Goal: Task Accomplishment & Management: Use online tool/utility

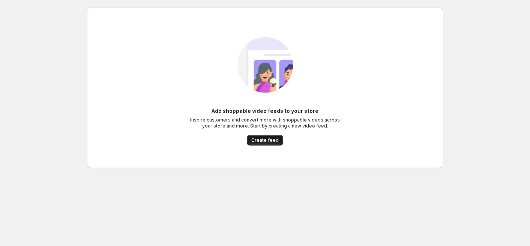
click at [273, 140] on span "Create feed" at bounding box center [264, 140] width 27 height 6
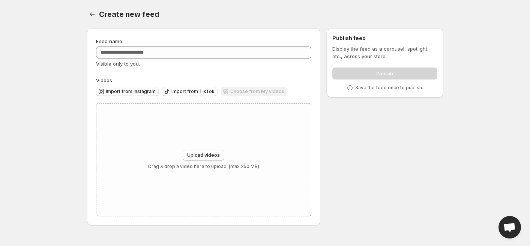
click at [138, 94] on span "Import from Instagram" at bounding box center [131, 91] width 50 height 6
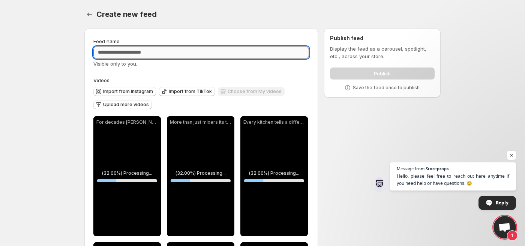
click at [184, 57] on input "Feed name" at bounding box center [201, 52] width 216 height 12
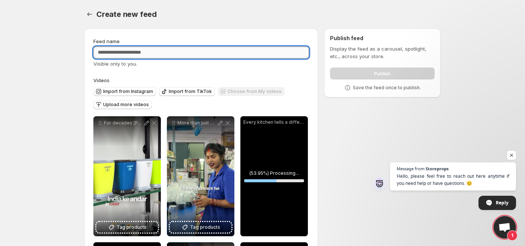
click at [186, 53] on input "Feed name" at bounding box center [201, 52] width 216 height 12
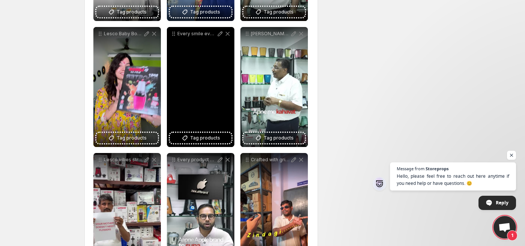
scroll to position [13, 0]
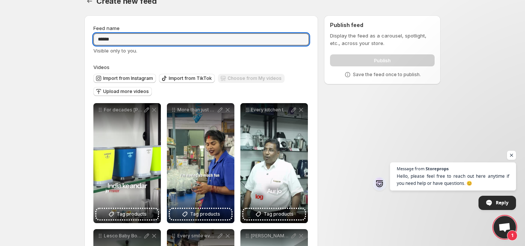
type input "*****"
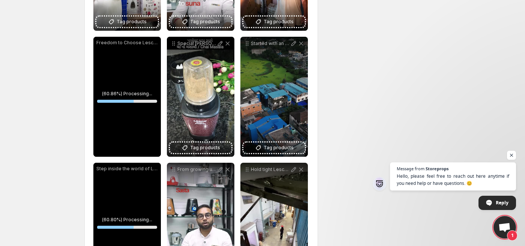
scroll to position [479, 0]
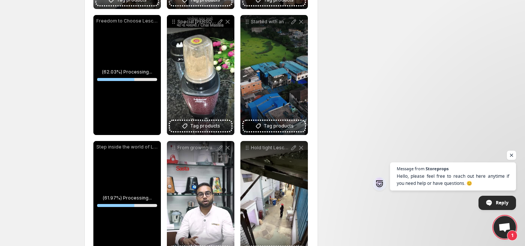
click at [513, 158] on span "Open chat" at bounding box center [511, 155] width 9 height 9
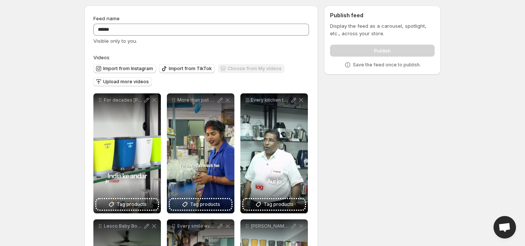
scroll to position [0, 0]
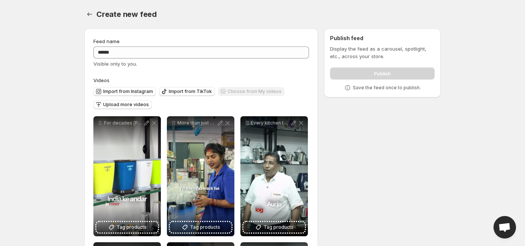
click at [377, 55] on p "Display the feed as a carousel, spotlight, etc., across your store." at bounding box center [382, 52] width 105 height 15
click at [345, 53] on p "Display the feed as a carousel, spotlight, etc., across your store." at bounding box center [382, 52] width 105 height 15
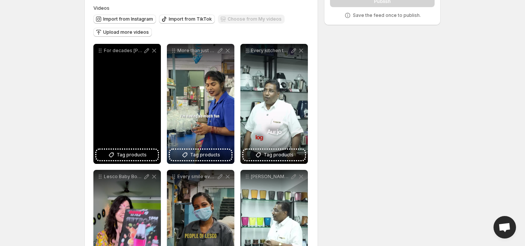
scroll to position [86, 0]
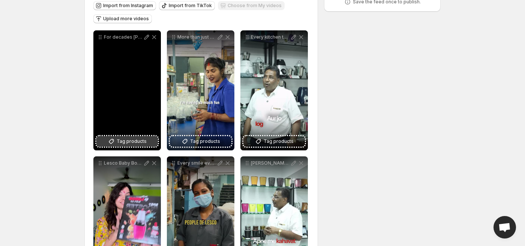
click at [133, 142] on span "Tag products" at bounding box center [132, 141] width 30 height 7
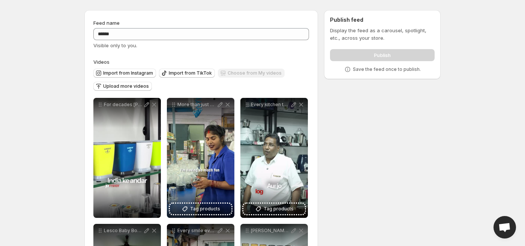
scroll to position [18, 0]
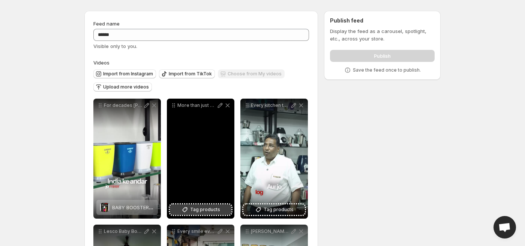
click at [214, 206] on span "Tag products" at bounding box center [205, 209] width 30 height 7
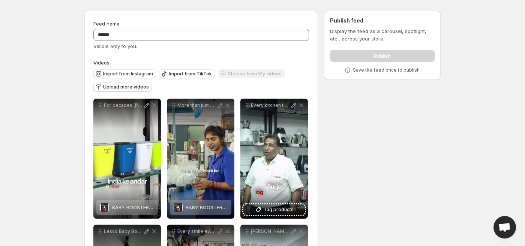
click at [382, 48] on div "Publish" at bounding box center [382, 54] width 105 height 15
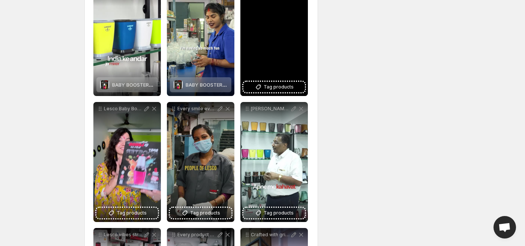
scroll to position [141, 0]
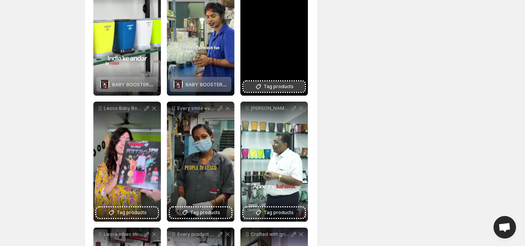
click at [271, 83] on span "Tag products" at bounding box center [279, 86] width 30 height 7
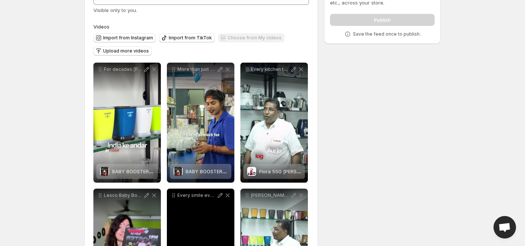
scroll to position [61, 0]
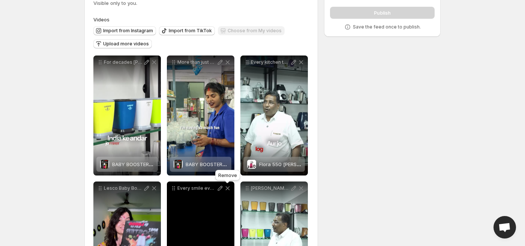
click at [228, 188] on icon at bounding box center [228, 188] width 4 height 4
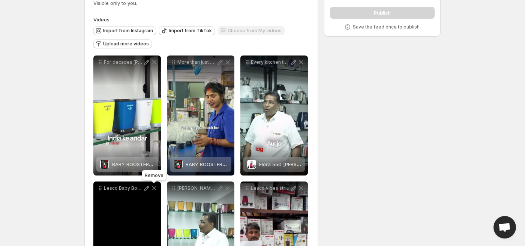
click at [153, 188] on icon at bounding box center [153, 187] width 7 height 7
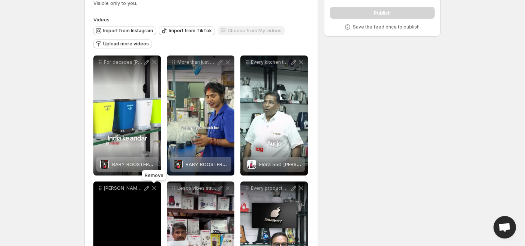
click at [153, 188] on icon at bounding box center [153, 187] width 7 height 7
click at [224, 188] on icon at bounding box center [227, 187] width 7 height 7
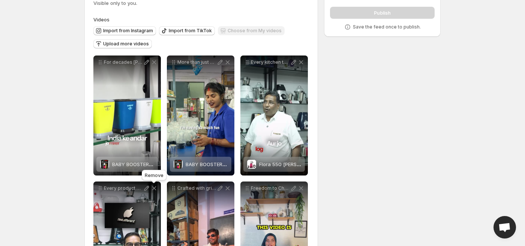
click at [153, 188] on icon at bounding box center [153, 187] width 7 height 7
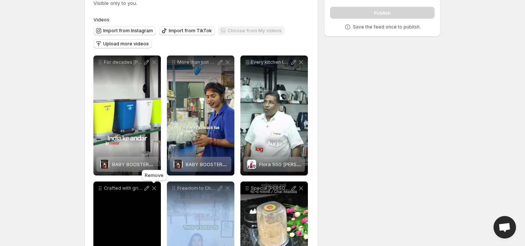
click at [153, 188] on icon at bounding box center [153, 187] width 7 height 7
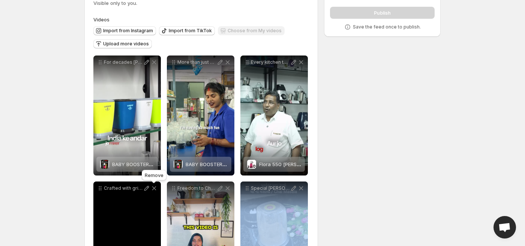
click at [224, 188] on icon at bounding box center [227, 187] width 7 height 7
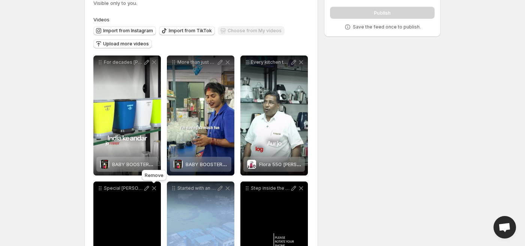
click at [153, 188] on icon at bounding box center [153, 187] width 7 height 7
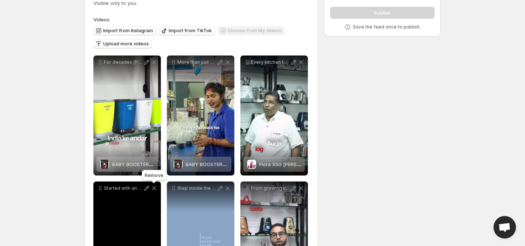
click at [153, 188] on icon at bounding box center [153, 187] width 7 height 7
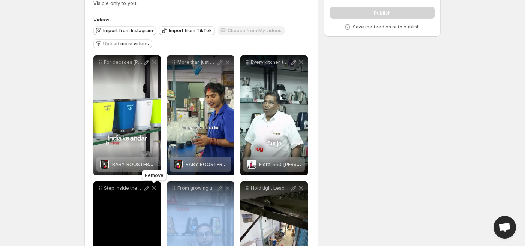
click at [153, 188] on icon at bounding box center [153, 187] width 7 height 7
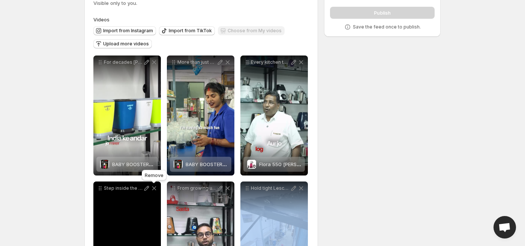
click at [224, 188] on icon at bounding box center [227, 187] width 7 height 7
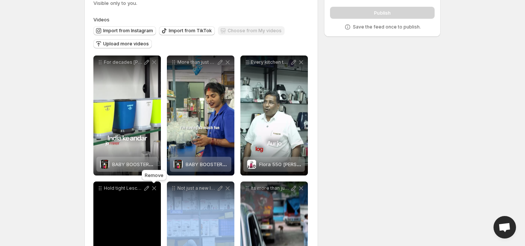
click at [153, 188] on icon at bounding box center [153, 187] width 7 height 7
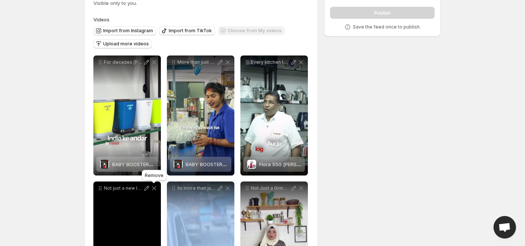
click at [153, 188] on icon at bounding box center [153, 187] width 7 height 7
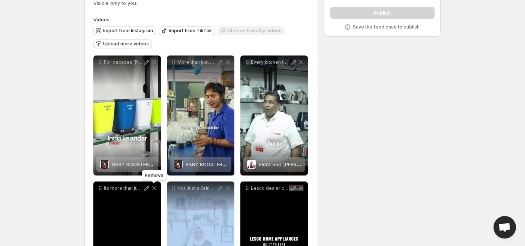
click at [153, 188] on icon at bounding box center [153, 187] width 7 height 7
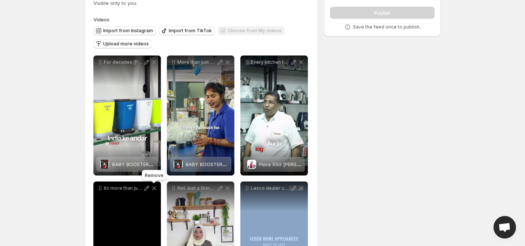
click at [224, 188] on icon at bounding box center [227, 187] width 7 height 7
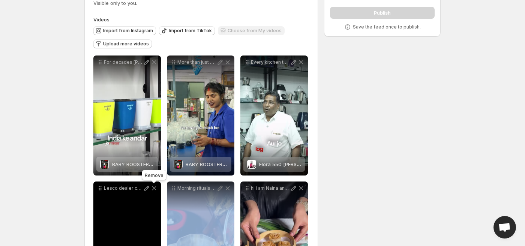
click at [153, 188] on icon at bounding box center [153, 187] width 7 height 7
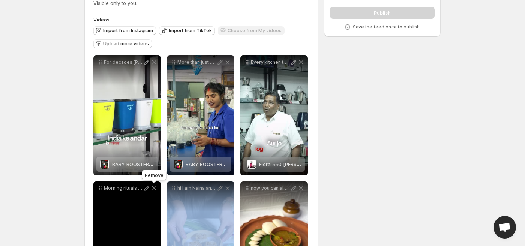
click at [153, 188] on icon at bounding box center [153, 187] width 7 height 7
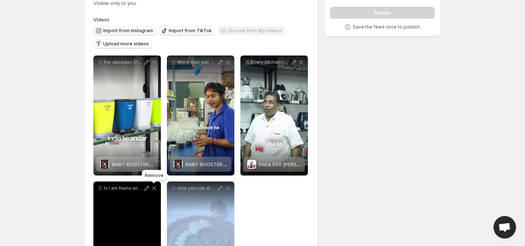
click at [153, 188] on icon at bounding box center [153, 187] width 7 height 7
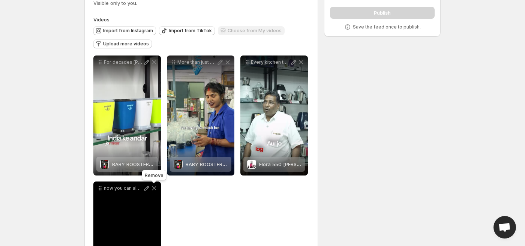
click at [153, 188] on icon at bounding box center [153, 187] width 7 height 7
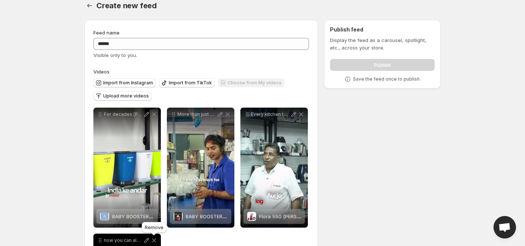
click at [153, 188] on div "For decades [PERSON_NAME] has been more than just a brand Its been a story of p…" at bounding box center [126, 168] width 67 height 120
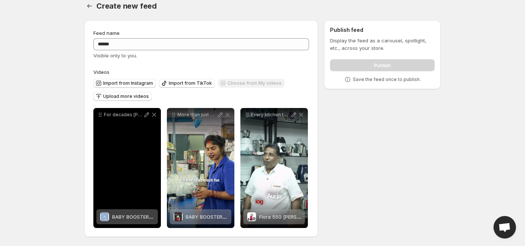
click at [153, 188] on div "For decades [PERSON_NAME] has been more than just a brand Its been a story of p…" at bounding box center [126, 168] width 67 height 120
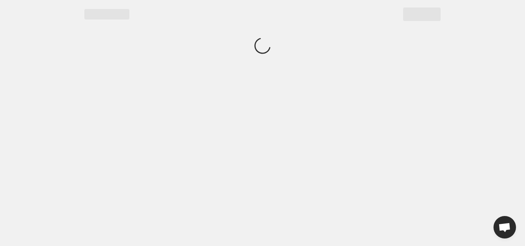
scroll to position [0, 0]
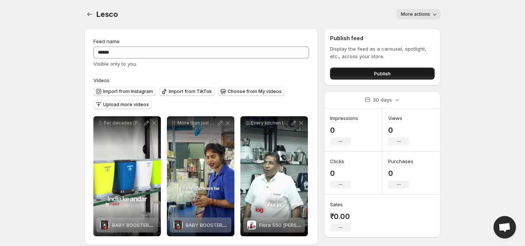
click at [360, 69] on button "Publish" at bounding box center [382, 73] width 105 height 12
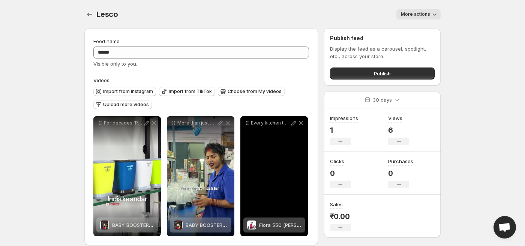
scroll to position [9, 0]
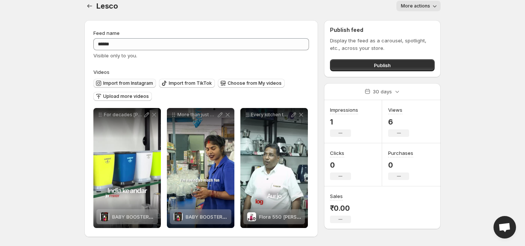
click at [141, 79] on button "Import from Instagram" at bounding box center [124, 83] width 63 height 9
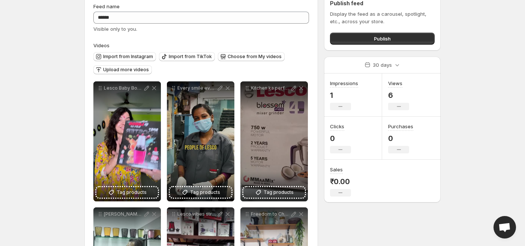
scroll to position [0, 0]
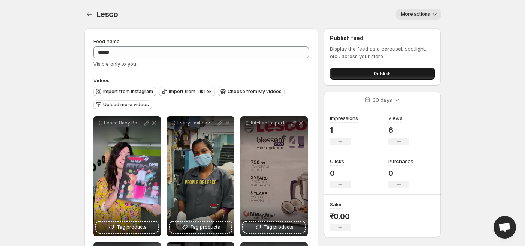
click at [395, 76] on button "Publish" at bounding box center [382, 73] width 105 height 12
click at [380, 73] on span "Publish" at bounding box center [382, 73] width 17 height 7
click at [378, 75] on span "Publish" at bounding box center [382, 73] width 17 height 7
